Goal: Information Seeking & Learning: Learn about a topic

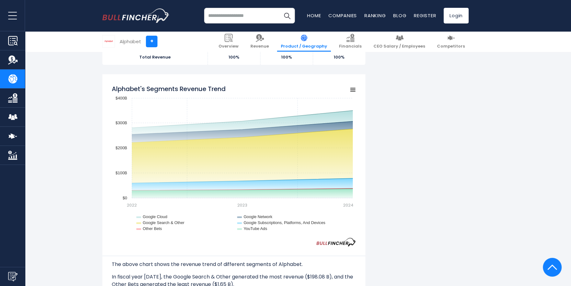
scroll to position [512, 0]
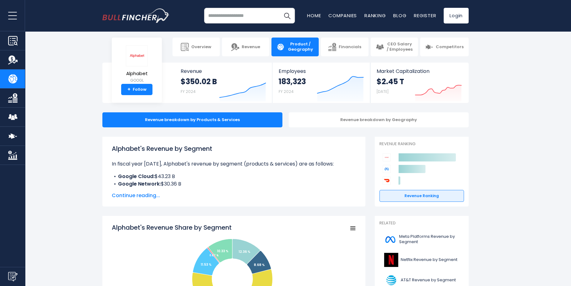
scroll to position [147, 0]
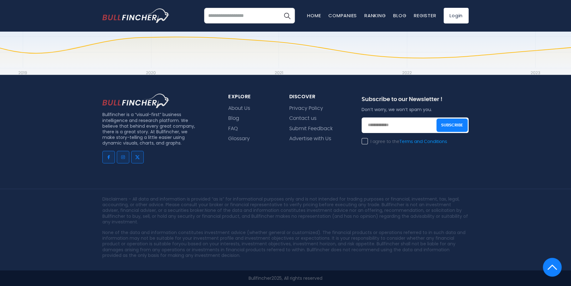
scroll to position [327, 0]
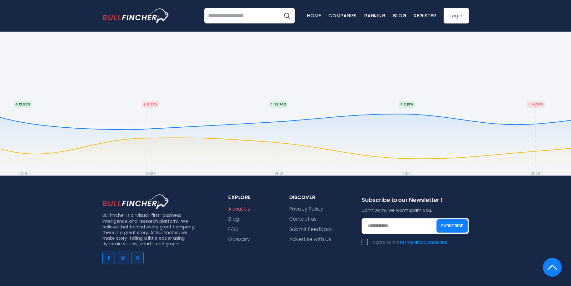
click at [239, 212] on link "About Us" at bounding box center [239, 209] width 22 height 6
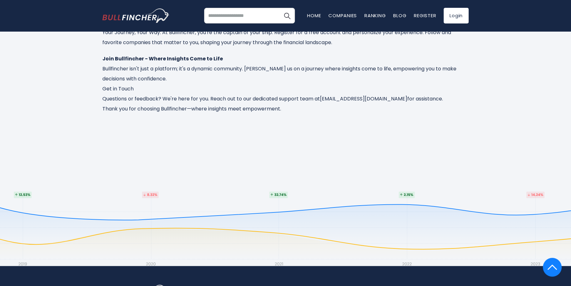
scroll to position [274, 0]
